Goal: Transaction & Acquisition: Purchase product/service

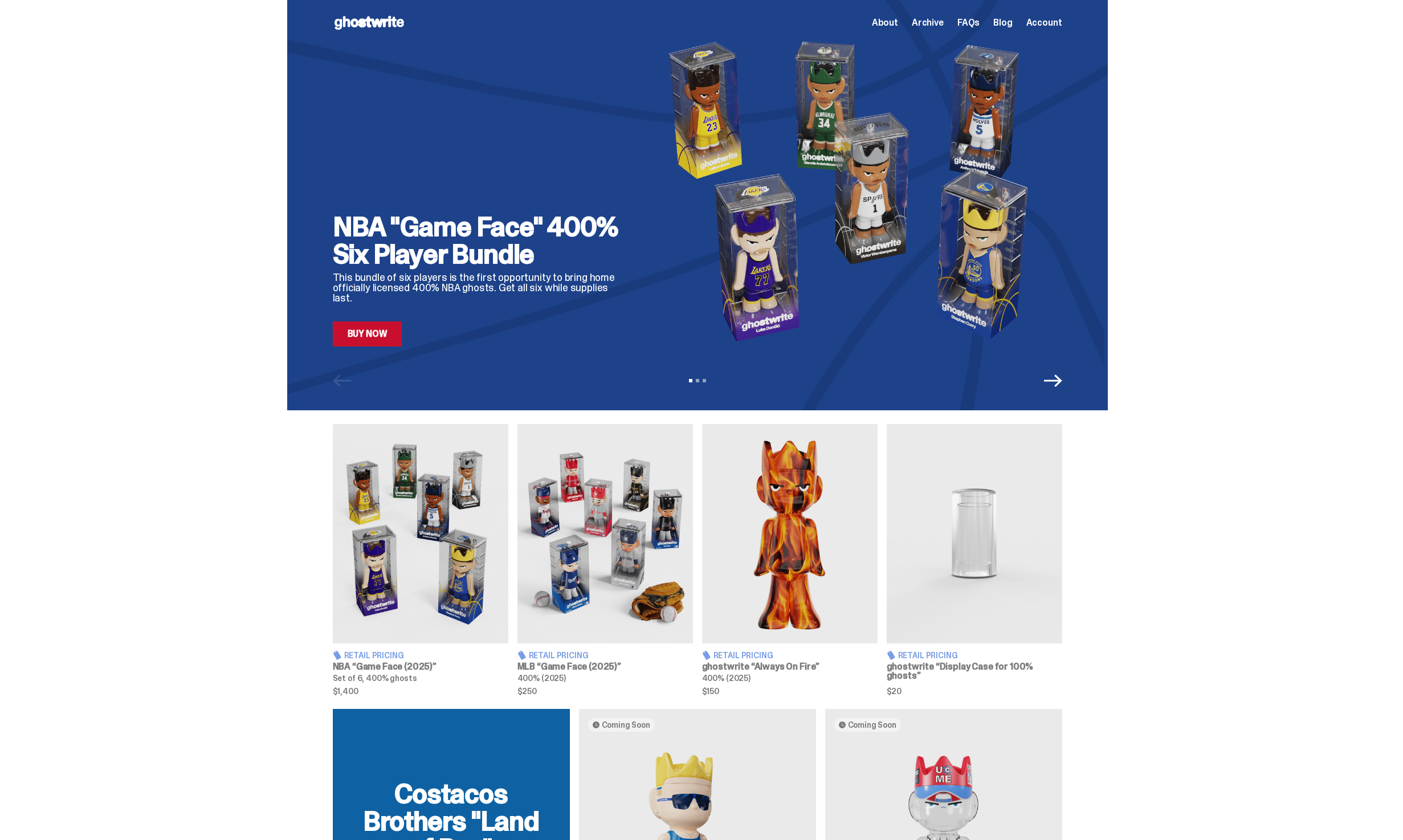
click at [1052, 392] on div "NBA "Game Face" 400% Six Player Bundle This bundle of six players is the first …" at bounding box center [698, 205] width 821 height 410
